Goal: Obtain resource: Obtain resource

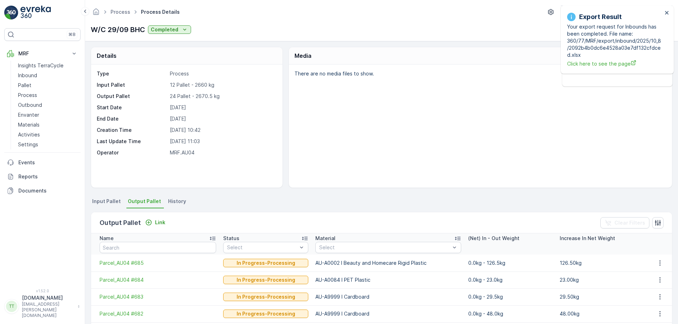
scroll to position [106, 0]
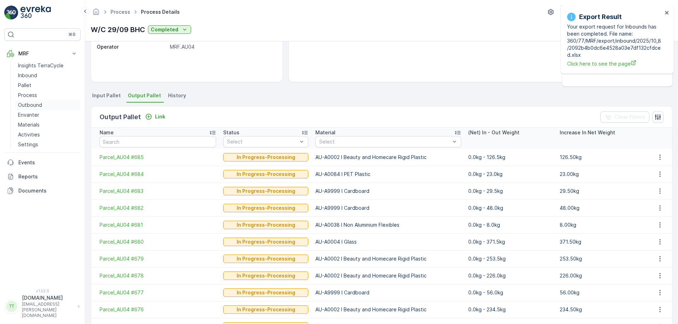
click at [27, 103] on p "Outbound" at bounding box center [30, 105] width 24 height 7
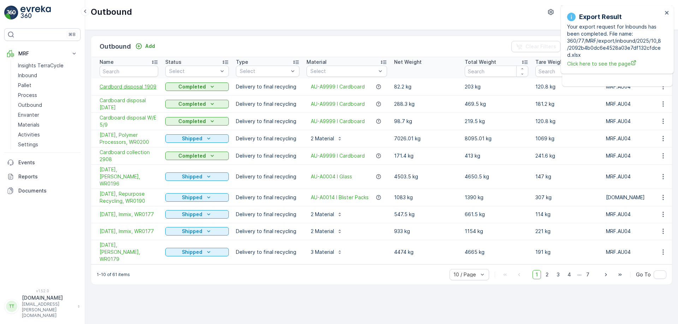
click at [135, 86] on span "Cardbord disposal 1909" at bounding box center [129, 86] width 59 height 7
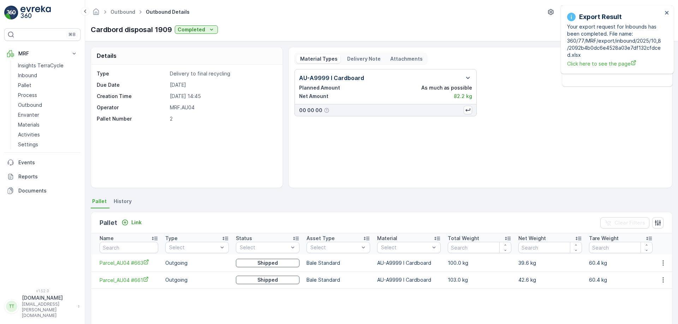
click at [349, 153] on div "AU-A9999 I Cardboard Planned Amount As much as possible Net Amount 82.2 kg 00 0…" at bounding box center [480, 125] width 372 height 113
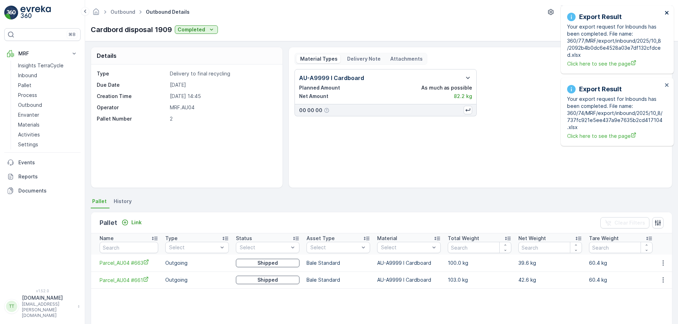
click at [668, 13] on icon "close" at bounding box center [666, 13] width 5 height 6
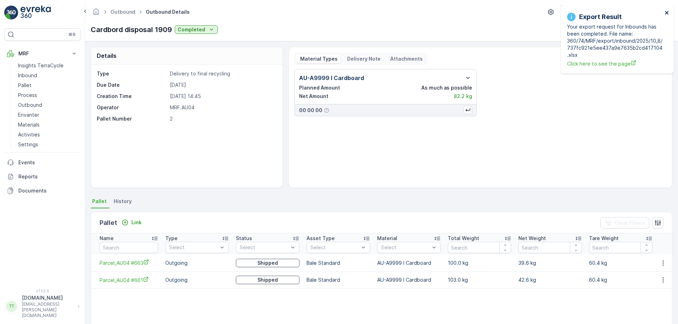
click at [668, 13] on icon "close" at bounding box center [666, 13] width 5 height 6
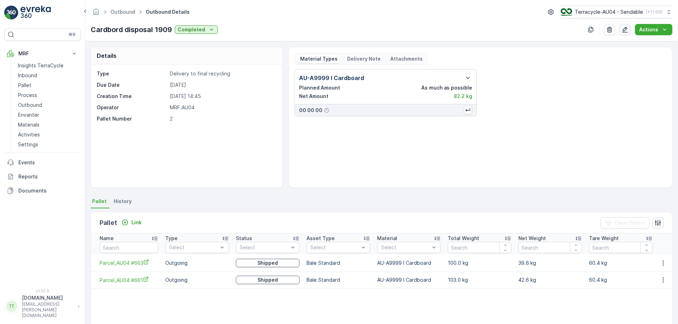
click at [628, 31] on icon "button" at bounding box center [624, 29] width 7 height 7
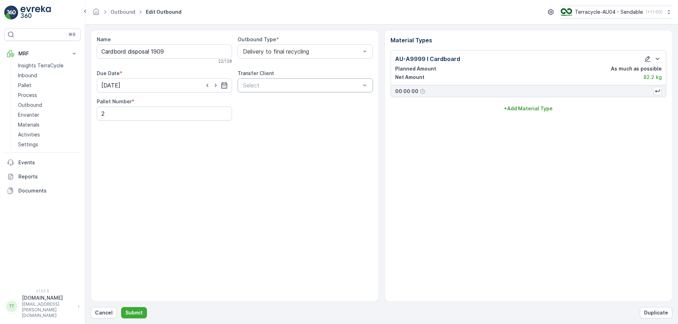
click at [326, 92] on div "Select" at bounding box center [305, 85] width 135 height 14
click at [205, 152] on div "Name Cardbord disposal 1909 22 / 128 Outbound Type * Delivery to final recyclin…" at bounding box center [235, 166] width 288 height 272
click at [122, 13] on link "Outbound" at bounding box center [122, 12] width 25 height 6
click at [96, 314] on p "Cancel" at bounding box center [104, 313] width 18 height 7
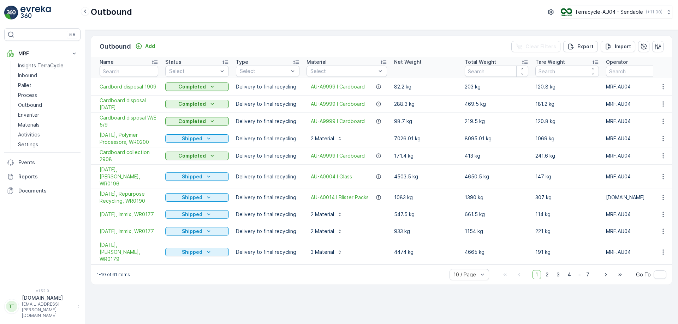
click at [139, 86] on span "Cardbord disposal 1909" at bounding box center [129, 86] width 59 height 7
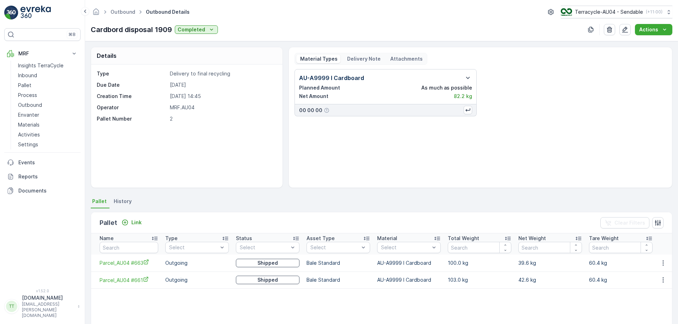
click at [364, 59] on p "Delivery Note" at bounding box center [363, 58] width 35 height 7
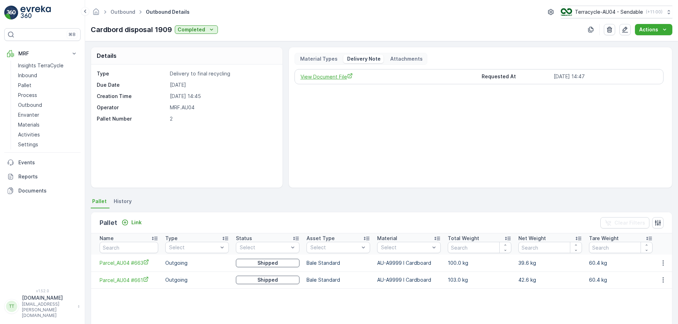
click at [329, 77] on span "View Document File" at bounding box center [388, 76] width 176 height 7
